Goal: Task Accomplishment & Management: Manage account settings

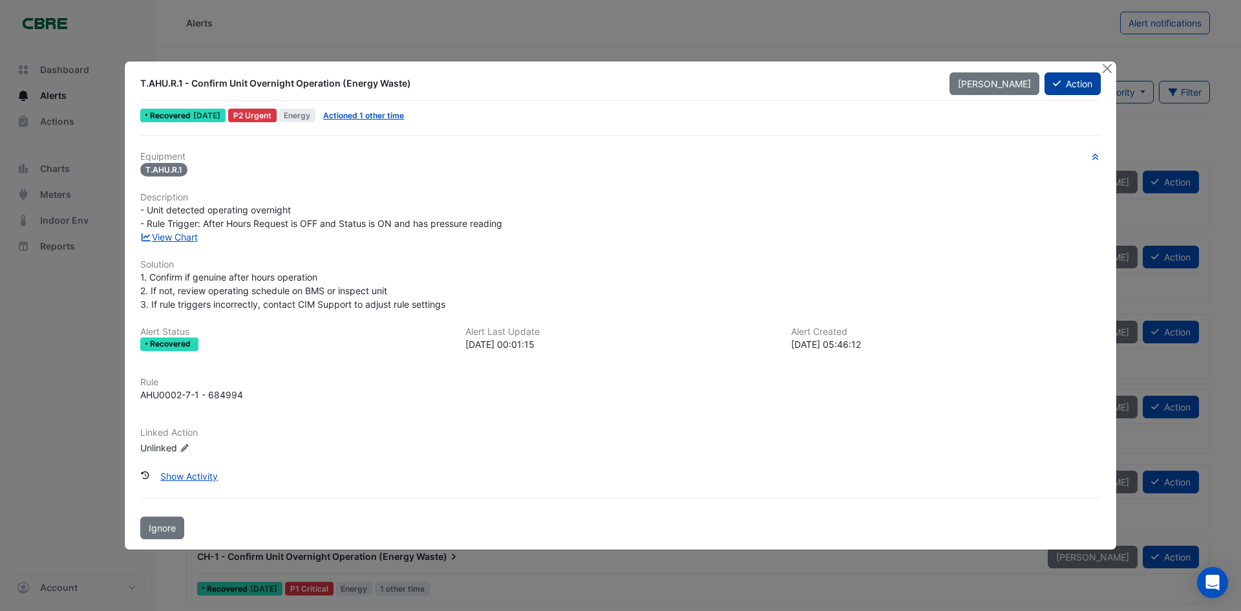
click at [1069, 88] on button "Action" at bounding box center [1073, 83] width 56 height 23
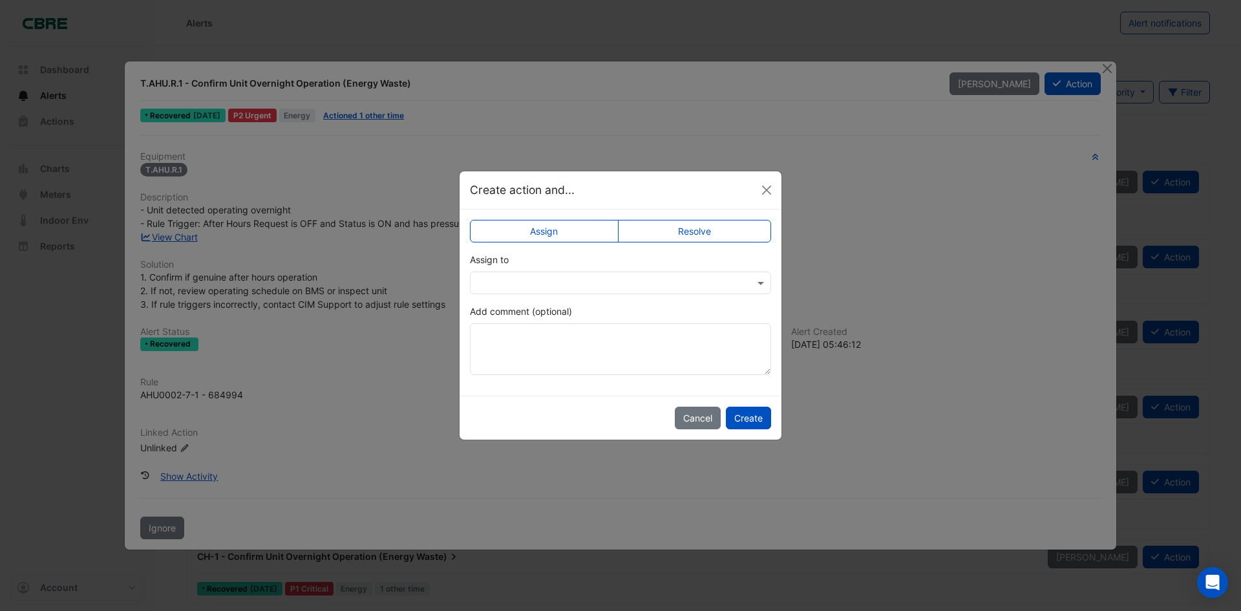
click at [576, 285] on input "text" at bounding box center [607, 284] width 261 height 14
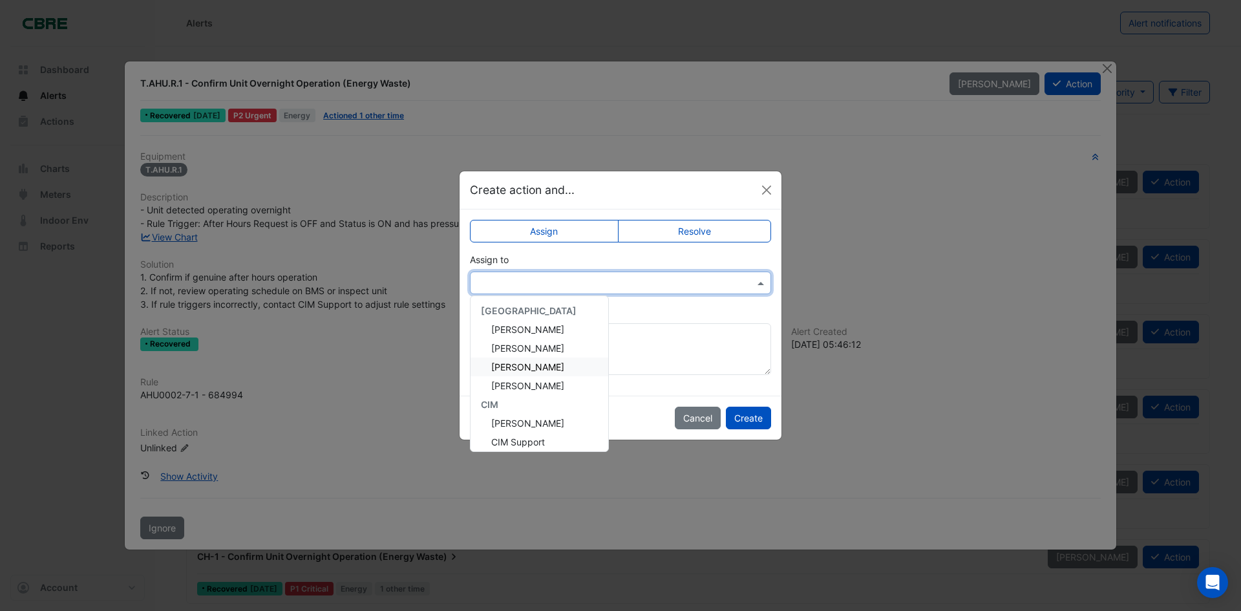
click at [554, 372] on div "[PERSON_NAME]" at bounding box center [540, 367] width 138 height 19
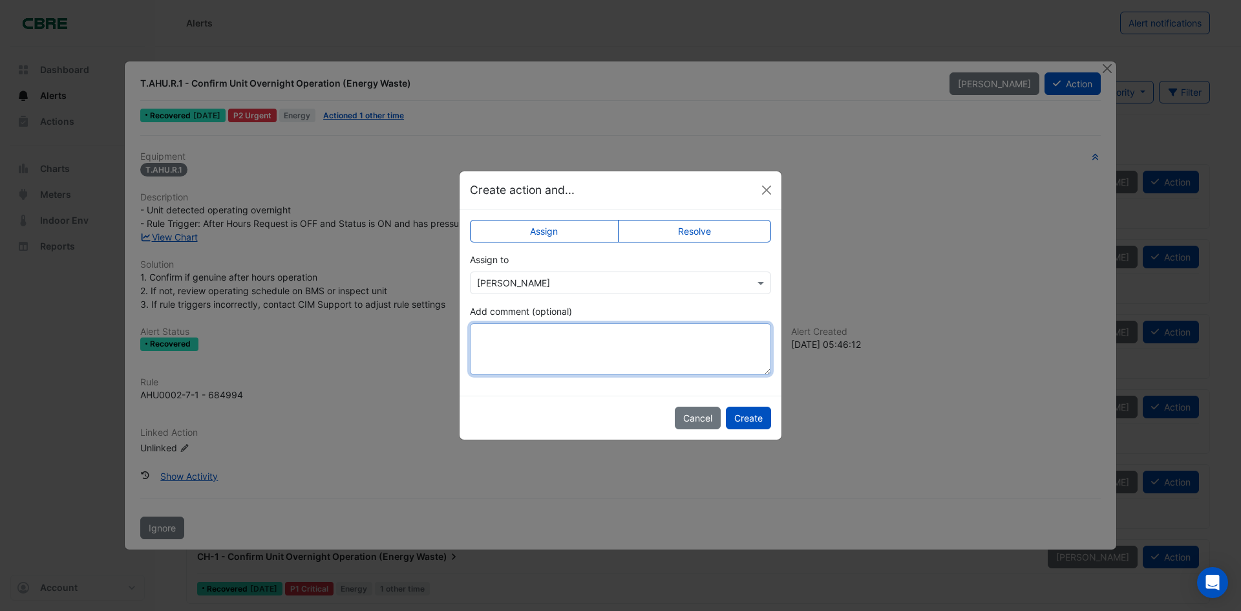
click at [508, 347] on textarea "Add comment (optional)" at bounding box center [620, 349] width 301 height 52
type textarea "**********"
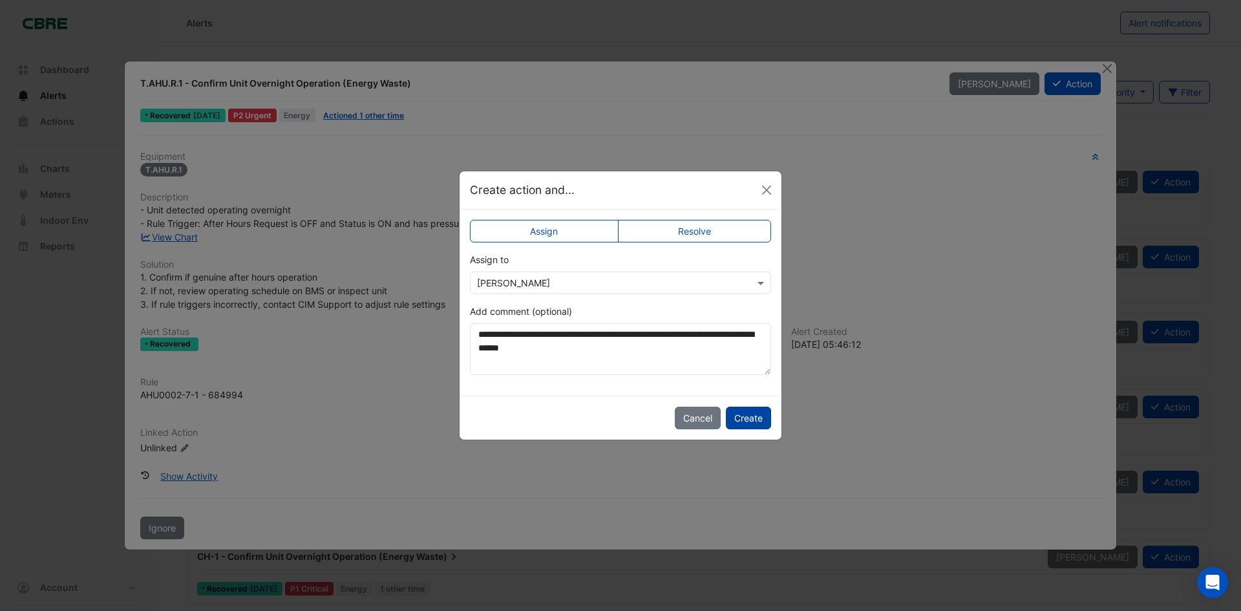
click at [750, 414] on button "Create" at bounding box center [748, 418] width 45 height 23
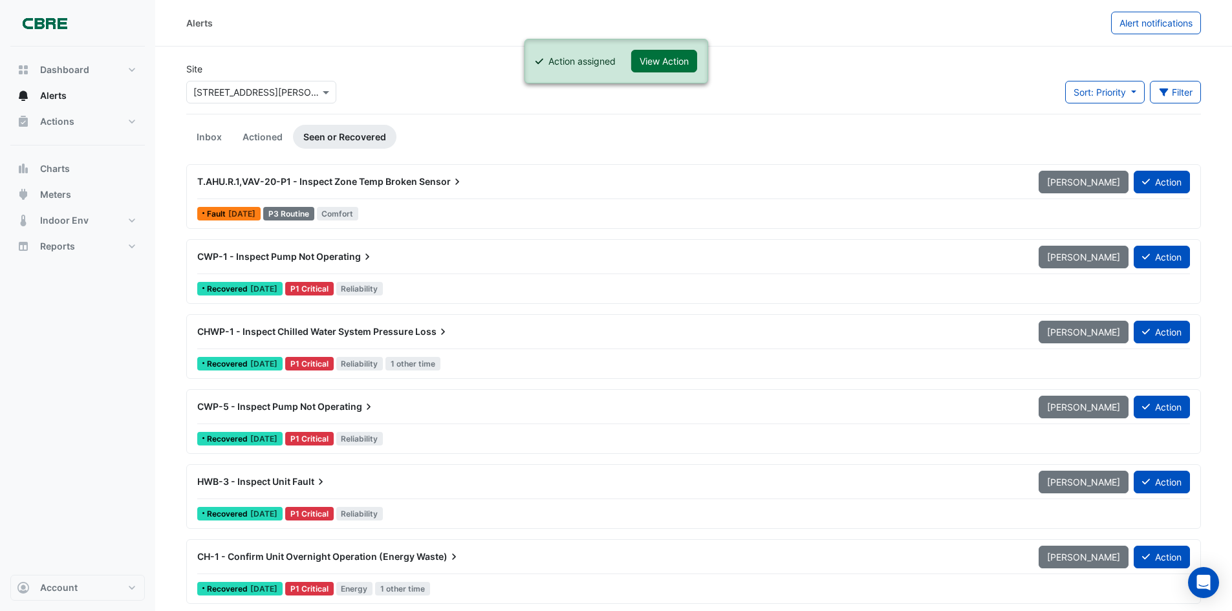
click at [671, 70] on button "View Action" at bounding box center [664, 61] width 66 height 23
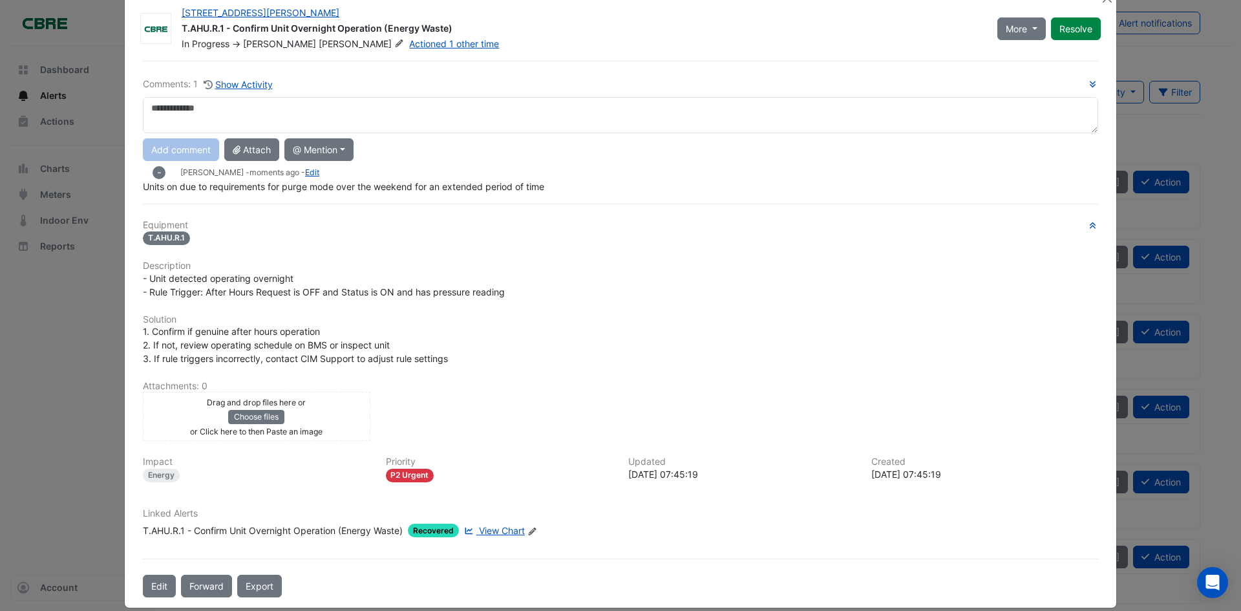
scroll to position [43, 0]
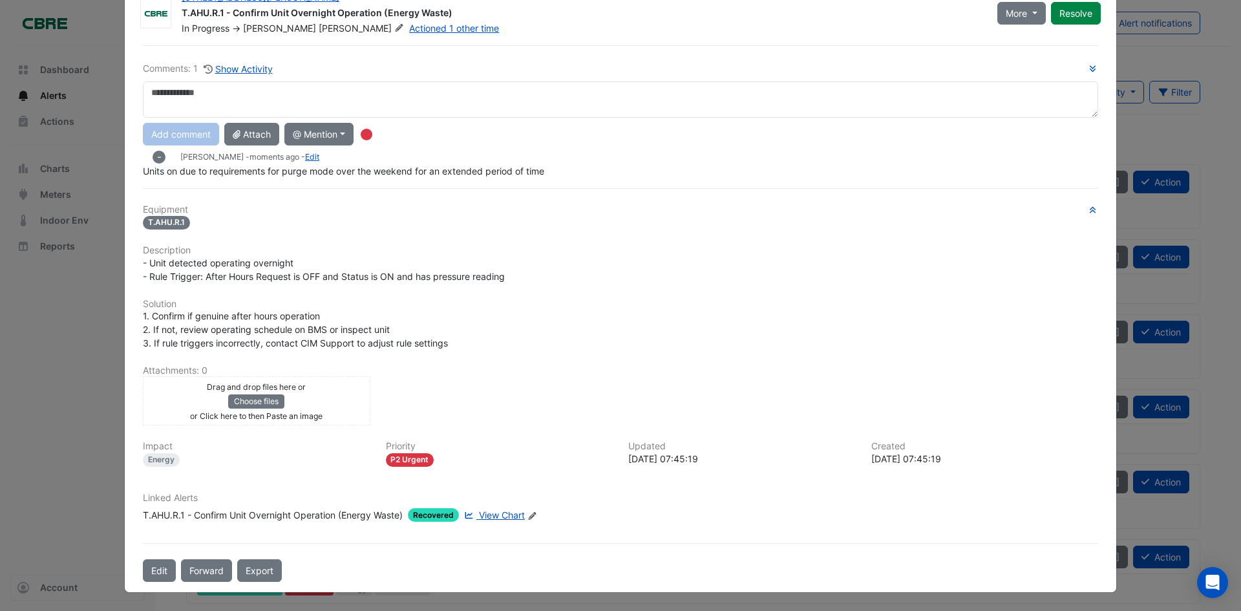
click at [530, 513] on icon "Edit Linked Alerts" at bounding box center [533, 516] width 10 height 8
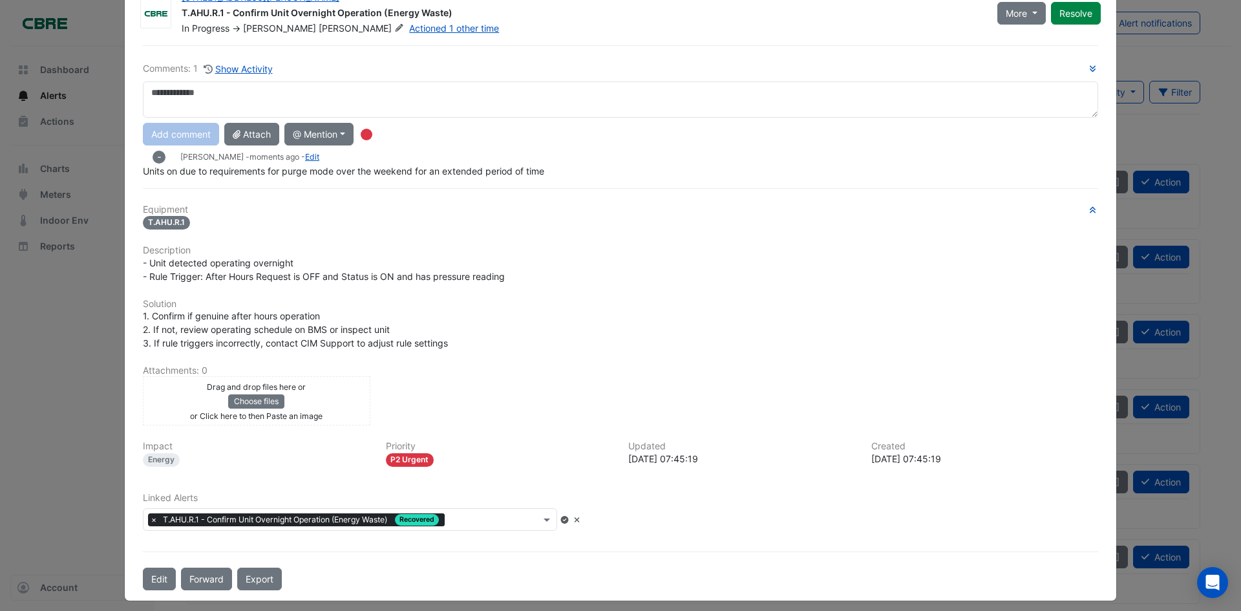
scroll to position [24, 0]
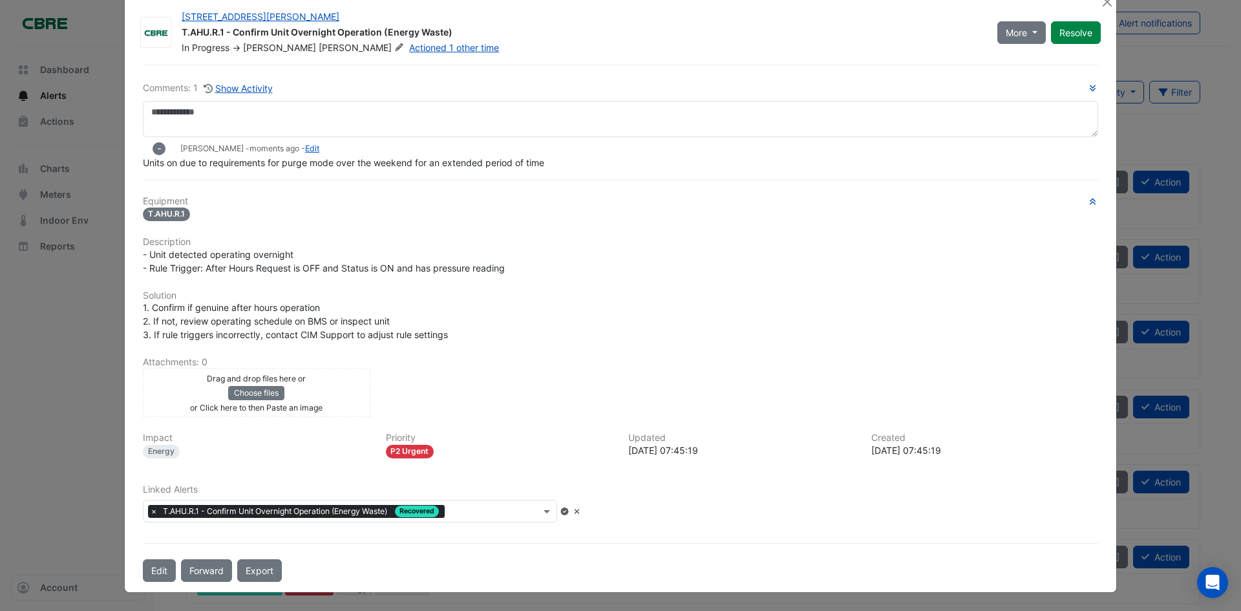
click at [510, 506] on input "text" at bounding box center [495, 513] width 91 height 14
type input "*****"
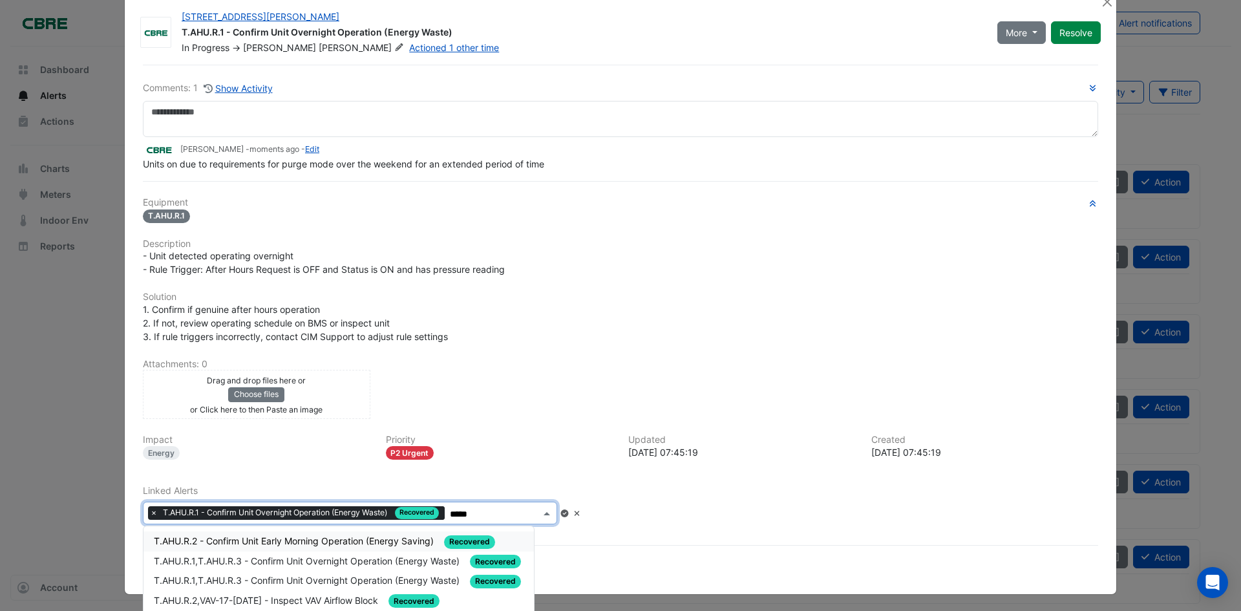
click at [366, 541] on span "T.AHU.R.2 - Confirm Unit Early Morning Operation (Energy Saving)" at bounding box center [295, 540] width 283 height 11
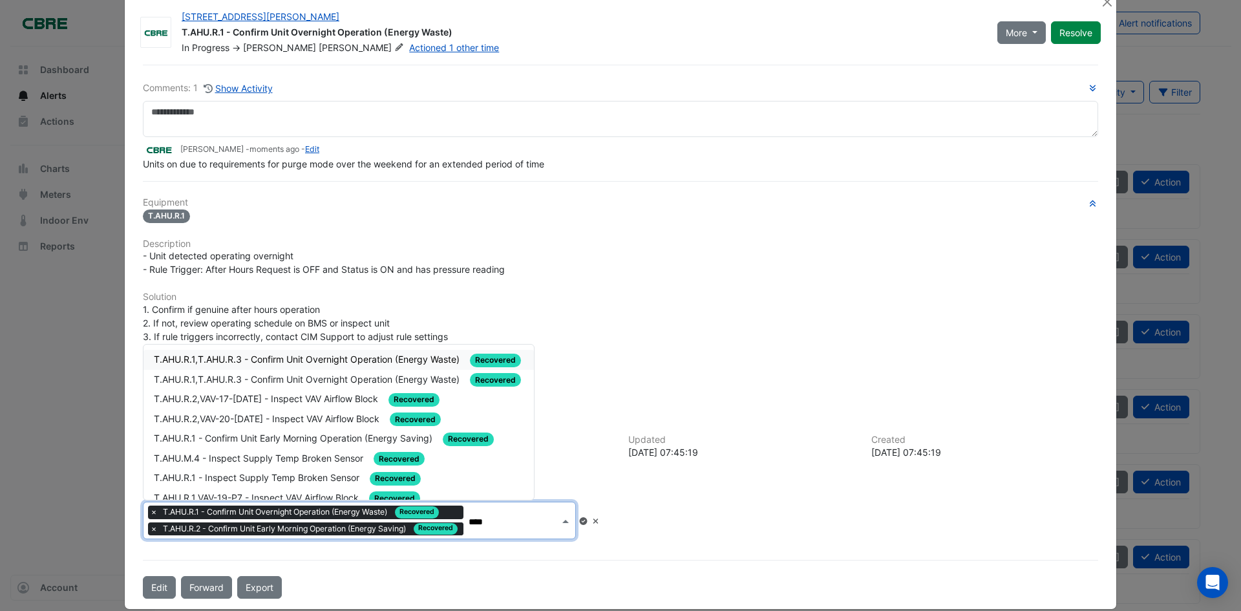
type input "*****"
click at [391, 357] on span "T.AHU.R.1,T.AHU.R.3 - Confirm Unit Overnight Operation (Energy Waste)" at bounding box center [308, 359] width 308 height 11
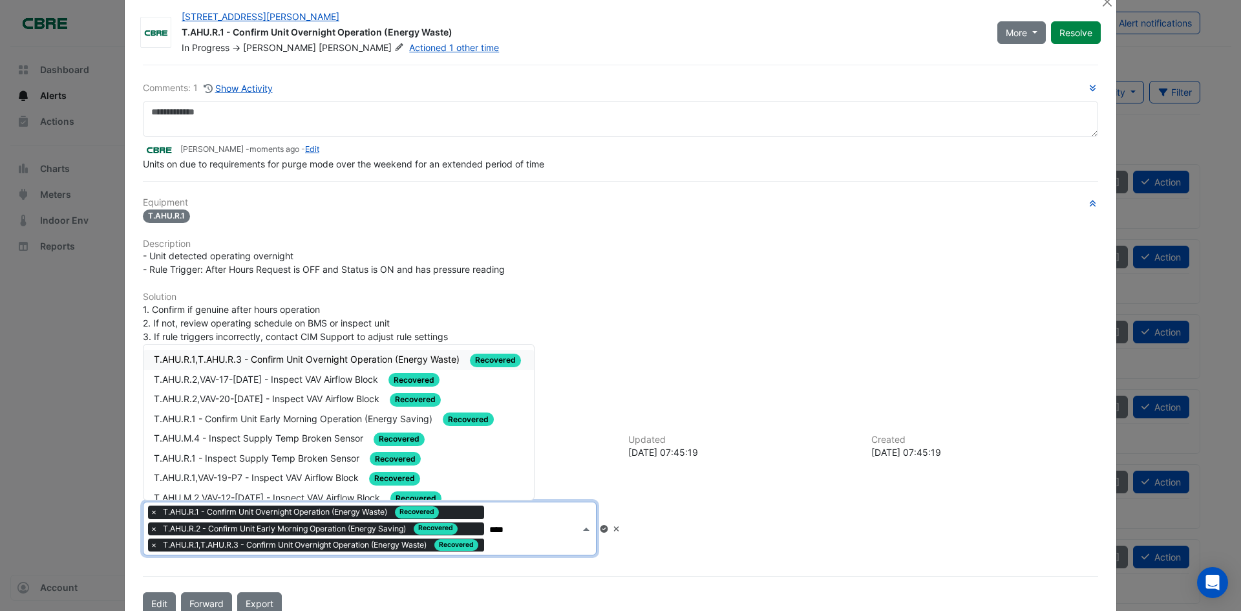
type input "*****"
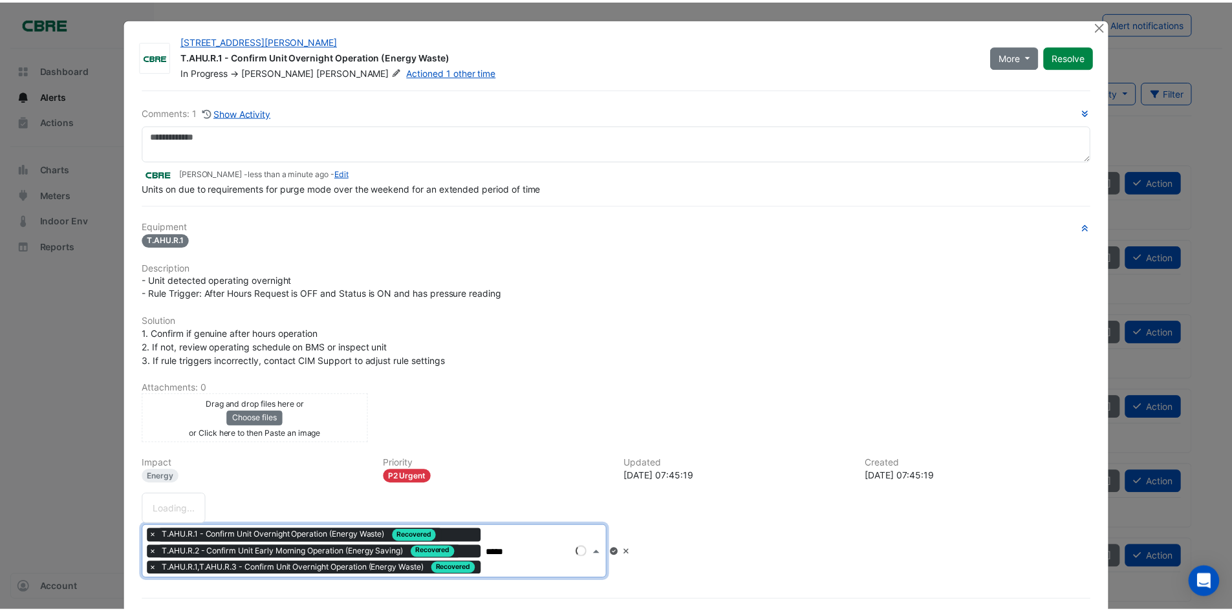
scroll to position [0, 0]
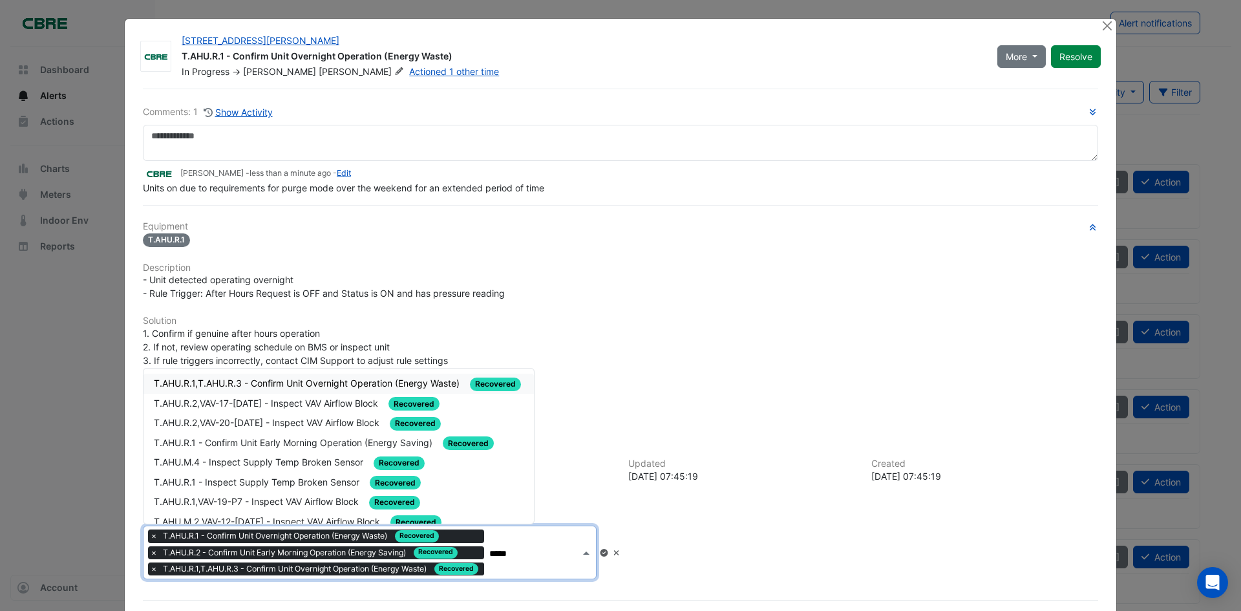
click at [392, 380] on span "T.AHU.R.1,T.AHU.R.3 - Confirm Unit Overnight Operation (Energy Waste)" at bounding box center [308, 383] width 308 height 11
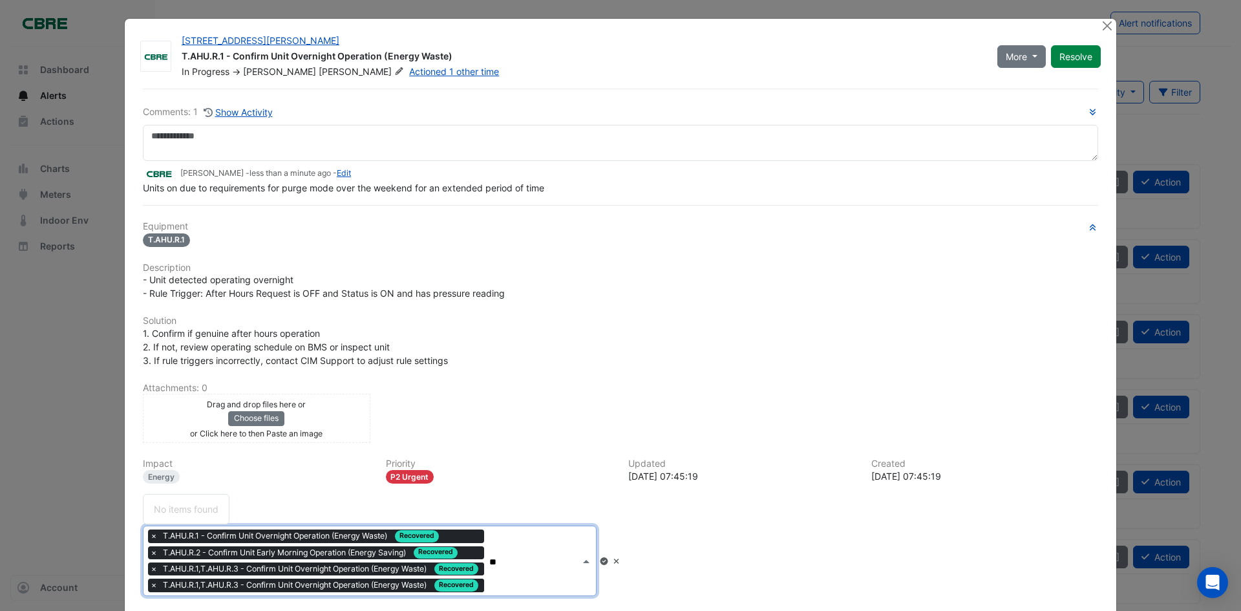
type input "*"
click at [609, 561] on icon at bounding box center [604, 561] width 10 height 8
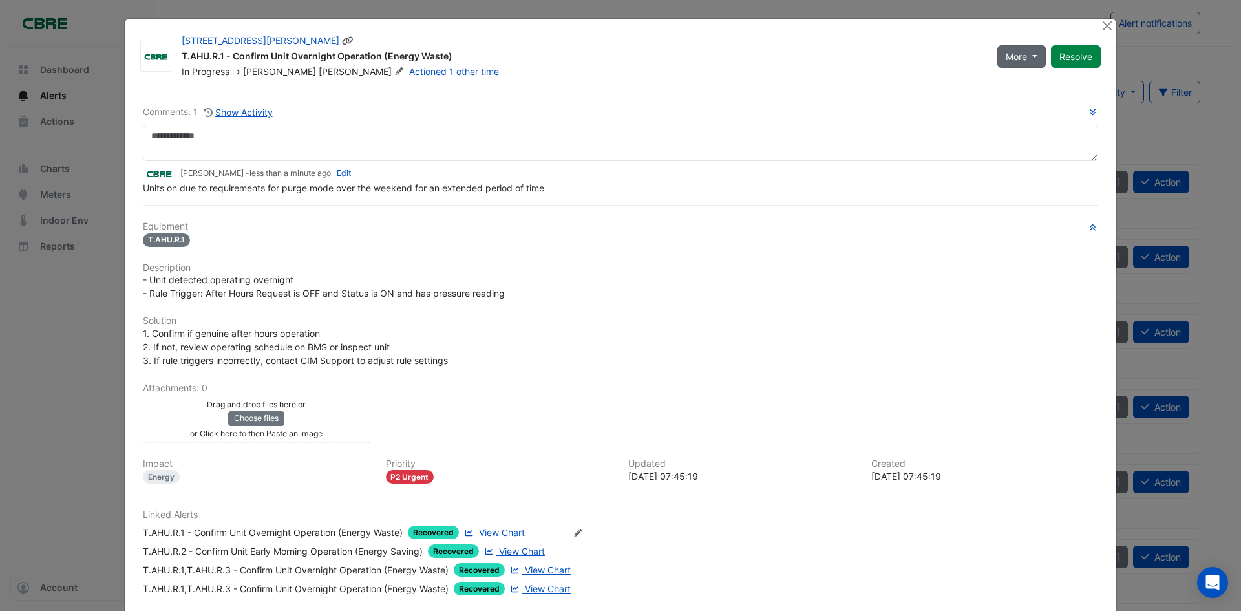
click at [1027, 53] on button "More" at bounding box center [1022, 56] width 48 height 23
click at [927, 59] on div "T.AHU.R.1 - Confirm Unit Overnight Operation (Energy Waste)" at bounding box center [582, 58] width 800 height 16
click at [1086, 53] on button "Resolve" at bounding box center [1076, 56] width 50 height 23
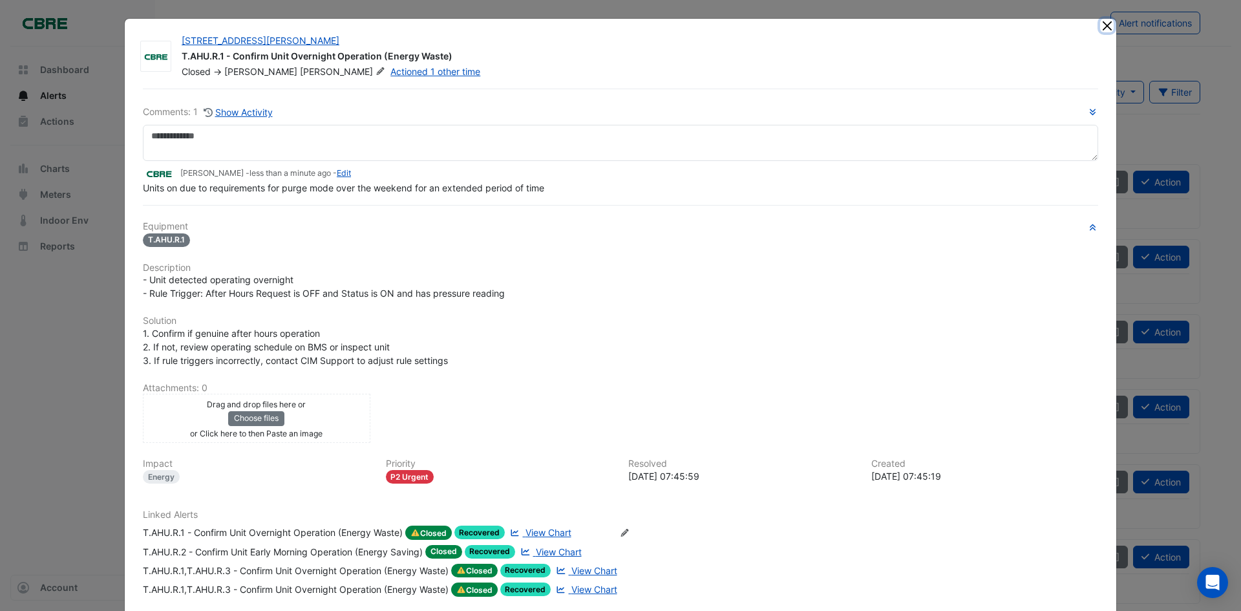
click at [1101, 26] on button "Close" at bounding box center [1108, 26] width 14 height 14
